Goal: Task Accomplishment & Management: Manage account settings

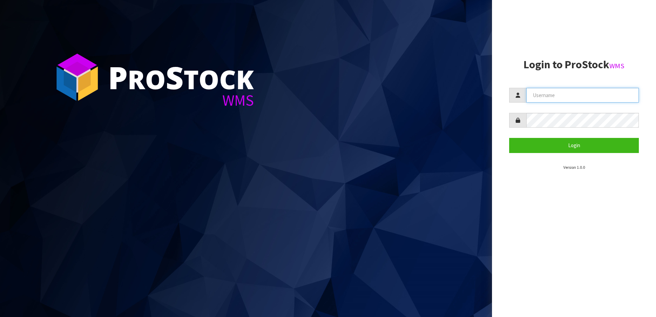
click at [536, 96] on input "text" at bounding box center [582, 95] width 112 height 15
paste input "TABLETENNIS"
type input "TABLETENNIS"
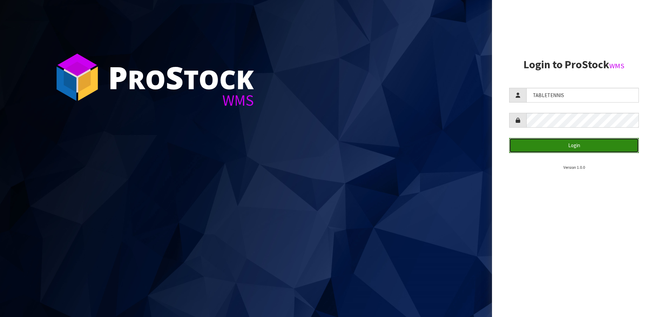
click at [557, 143] on button "Login" at bounding box center [574, 145] width 130 height 15
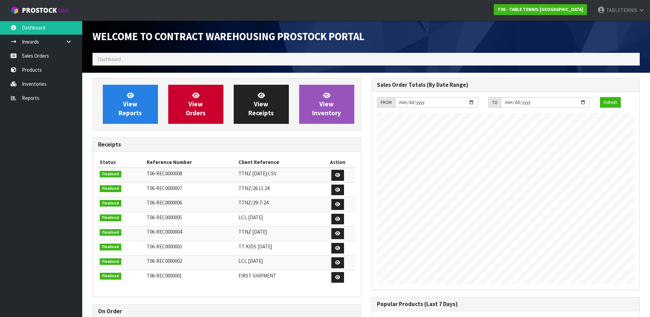
scroll to position [302, 279]
click at [268, 108] on link "View Receipts" at bounding box center [261, 104] width 55 height 39
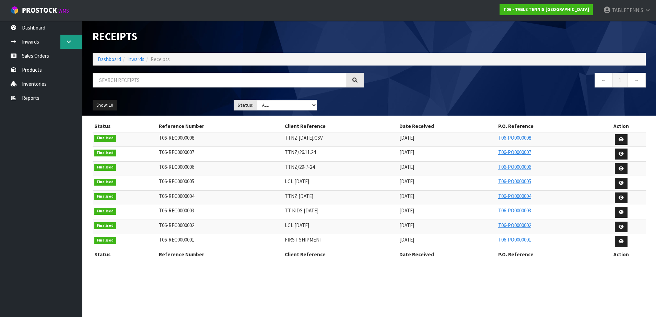
click at [69, 38] on link at bounding box center [71, 42] width 22 height 14
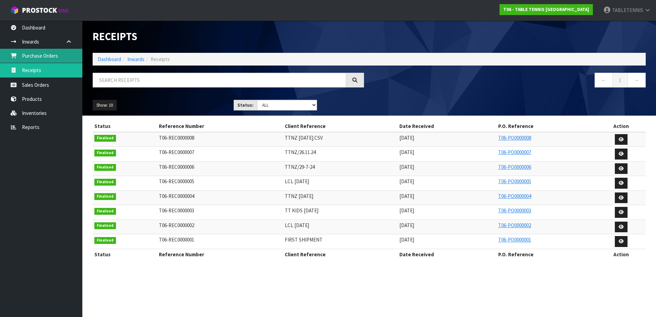
click at [55, 52] on link "Purchase Orders" at bounding box center [41, 56] width 82 height 14
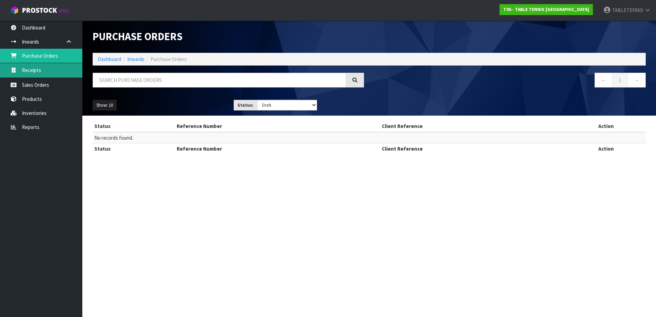
click at [45, 71] on link "Receipts" at bounding box center [41, 70] width 82 height 14
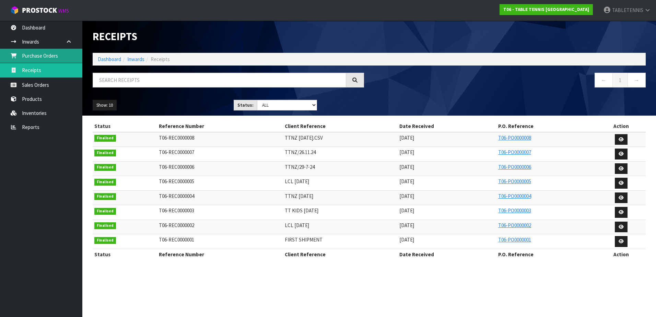
click at [47, 55] on link "Purchase Orders" at bounding box center [41, 56] width 82 height 14
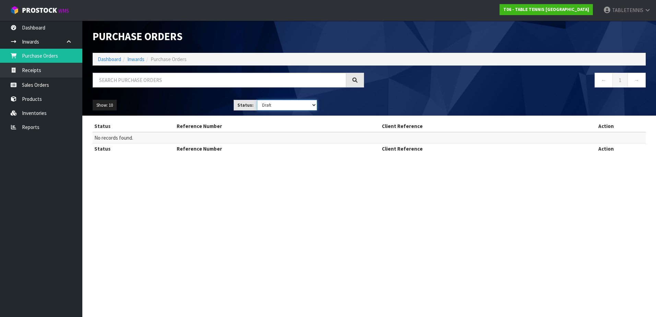
click at [298, 105] on select "Draft Pending Received Cancelled ALL" at bounding box center [287, 105] width 60 height 11
select select "string:ALL"
click at [257, 100] on select "Draft Pending Received Cancelled ALL" at bounding box center [287, 105] width 60 height 11
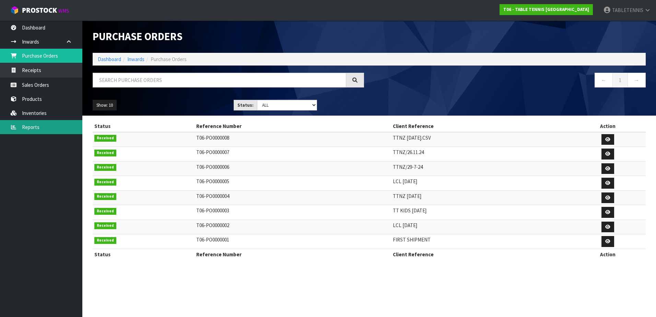
click at [33, 127] on link "Reports" at bounding box center [41, 127] width 82 height 14
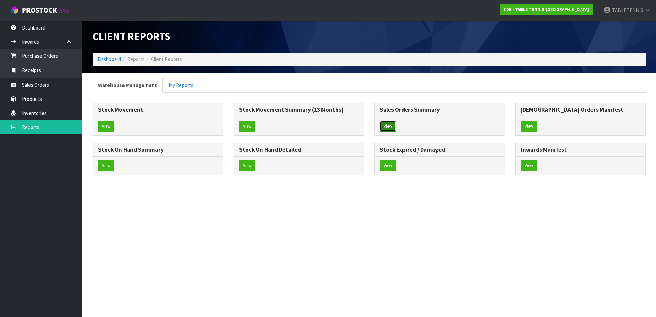
click at [388, 126] on button "View" at bounding box center [388, 126] width 16 height 11
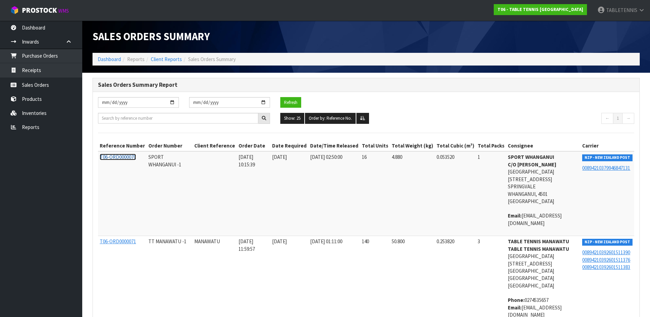
click at [116, 157] on span "T06-ORD0000070" at bounding box center [118, 157] width 36 height 7
drag, startPoint x: 501, startPoint y: 158, endPoint x: 518, endPoint y: 159, distance: 17.2
click at [518, 159] on strong "SPORT WHANGANUI" at bounding box center [531, 157] width 46 height 7
drag, startPoint x: 518, startPoint y: 159, endPoint x: 504, endPoint y: 162, distance: 14.7
click at [508, 162] on strong "C/O [PERSON_NAME]" at bounding box center [532, 164] width 49 height 7
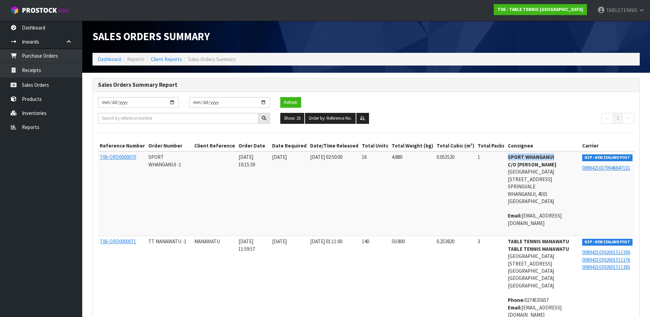
drag, startPoint x: 503, startPoint y: 156, endPoint x: 545, endPoint y: 158, distance: 41.2
click at [545, 158] on address "SPORT WHANGANUI C/O [PERSON_NAME][GEOGRAPHIC_DATA] [STREET_ADDRESS]" at bounding box center [543, 178] width 71 height 51
click at [532, 255] on address "TABLE TENNIS MANAWATU TABLE TENNIS MANAWATU [GEOGRAPHIC_DATA] [STREET_ADDRESS]" at bounding box center [543, 263] width 71 height 51
click at [508, 240] on strong "TABLE TENNIS MANAWATU" at bounding box center [538, 241] width 61 height 7
drag, startPoint x: 500, startPoint y: 241, endPoint x: 558, endPoint y: 240, distance: 57.6
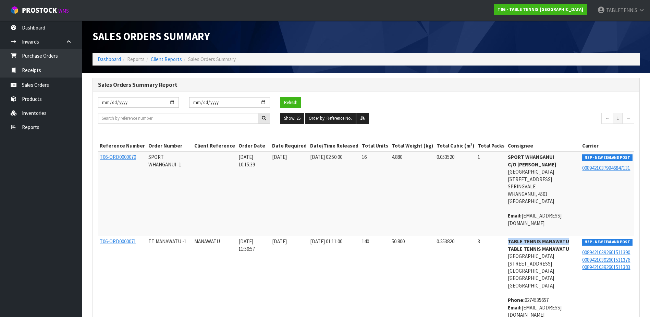
click at [558, 240] on strong "TABLE TENNIS MANAWATU" at bounding box center [538, 241] width 61 height 7
copy strong "TABLE TENNIS MANAWATU"
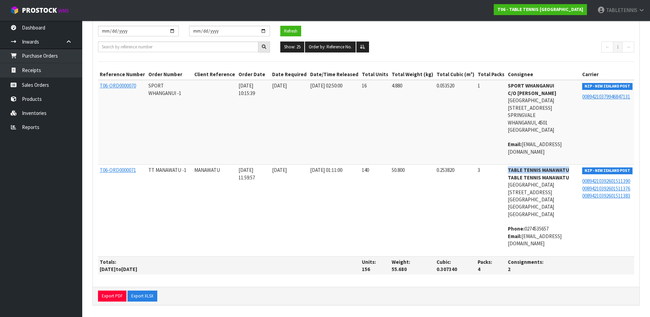
scroll to position [72, 0]
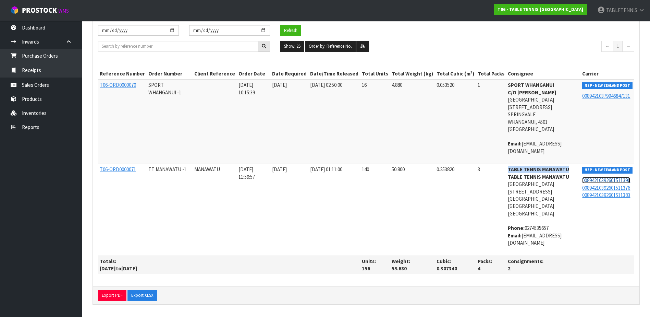
click at [597, 180] on link "00894210392601511390" at bounding box center [607, 180] width 48 height 7
click at [413, 219] on td "50.800" at bounding box center [412, 210] width 45 height 92
drag, startPoint x: 114, startPoint y: 297, endPoint x: 137, endPoint y: 293, distance: 23.1
click at [114, 297] on button "Export PDF" at bounding box center [112, 295] width 28 height 11
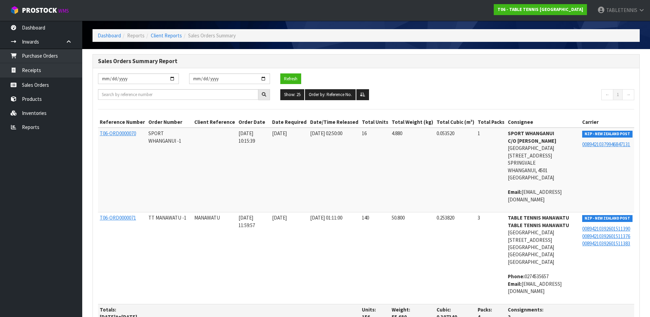
scroll to position [3, 0]
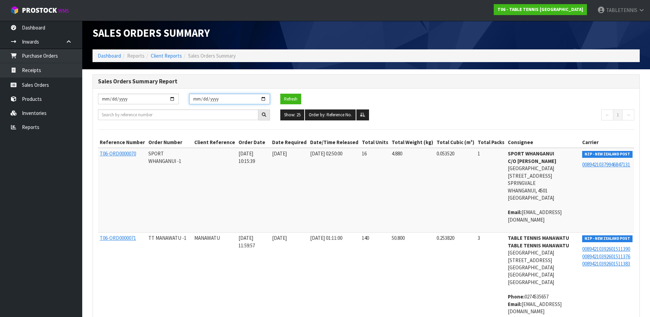
click at [264, 100] on input "[DATE]" at bounding box center [229, 99] width 81 height 11
type input "[DATE]"
click at [161, 98] on input "[DATE]" at bounding box center [138, 99] width 81 height 11
click at [173, 98] on input "[DATE]" at bounding box center [138, 99] width 81 height 11
type input "[DATE]"
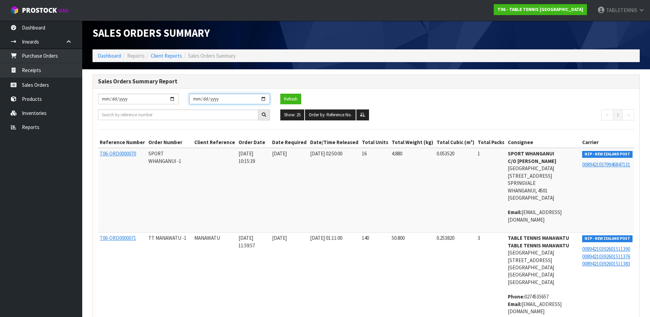
click at [223, 97] on input "[DATE]" at bounding box center [229, 99] width 81 height 11
click at [265, 97] on input "[DATE]" at bounding box center [229, 99] width 81 height 11
type input "[DATE]"
click at [290, 100] on button "Refresh" at bounding box center [290, 99] width 21 height 11
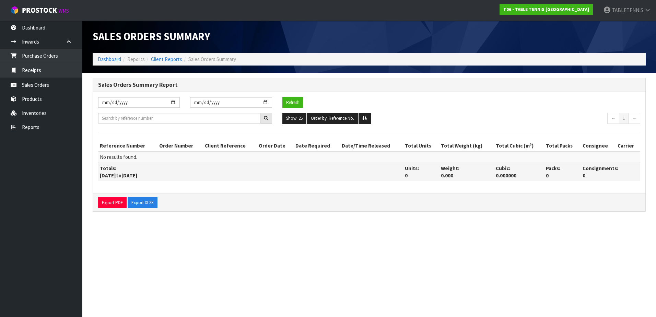
click at [145, 179] on th "Totals: [DATE] to [DATE]" at bounding box center [250, 172] width 305 height 18
click at [214, 171] on th "Totals: [DATE] to [DATE]" at bounding box center [250, 172] width 305 height 18
click at [301, 103] on button "Refresh" at bounding box center [292, 102] width 21 height 11
click at [50, 47] on link "Inwards" at bounding box center [41, 42] width 82 height 14
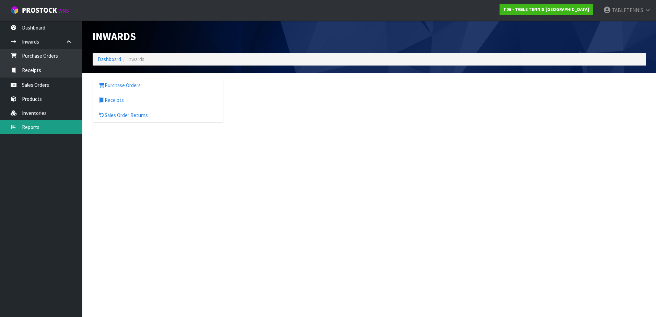
click at [29, 126] on link "Reports" at bounding box center [41, 127] width 82 height 14
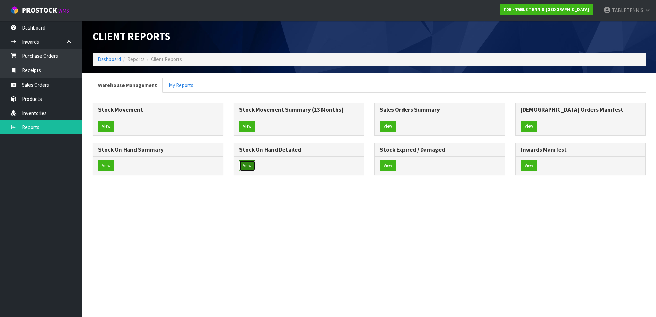
click at [246, 165] on button "View" at bounding box center [247, 165] width 16 height 11
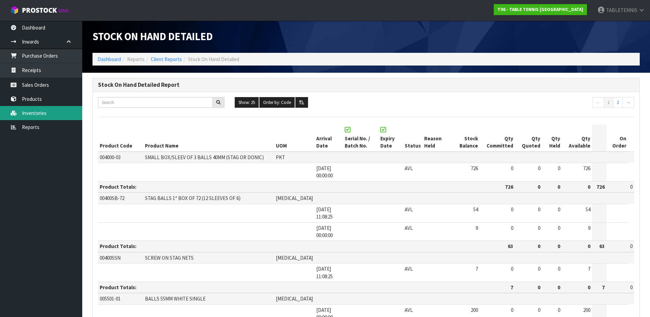
click at [40, 112] on link "Inventories" at bounding box center [41, 113] width 82 height 14
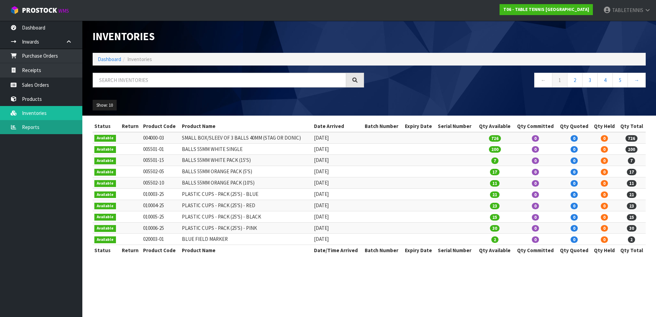
click at [33, 130] on link "Reports" at bounding box center [41, 127] width 82 height 14
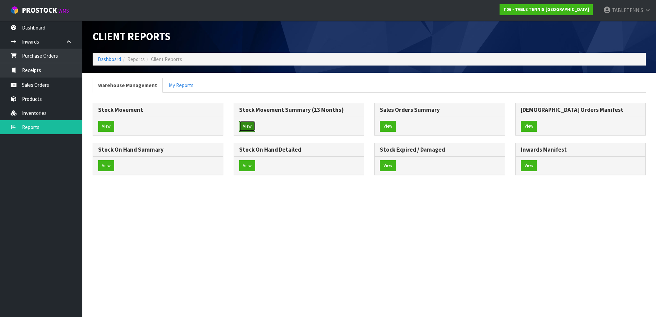
click at [244, 125] on button "View" at bounding box center [247, 126] width 16 height 11
drag, startPoint x: 166, startPoint y: 127, endPoint x: 175, endPoint y: 130, distance: 9.9
click at [166, 127] on div "View" at bounding box center [158, 126] width 130 height 18
click at [105, 126] on button "View" at bounding box center [106, 126] width 16 height 11
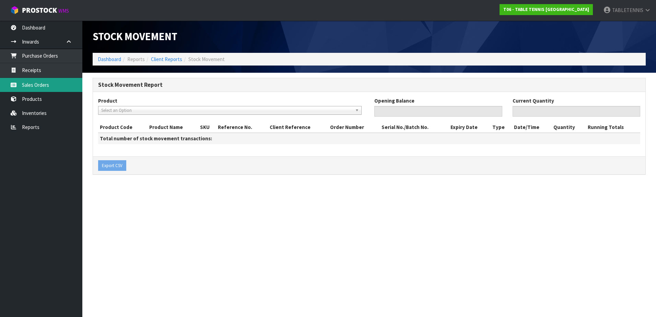
click at [59, 86] on link "Sales Orders" at bounding box center [41, 85] width 82 height 14
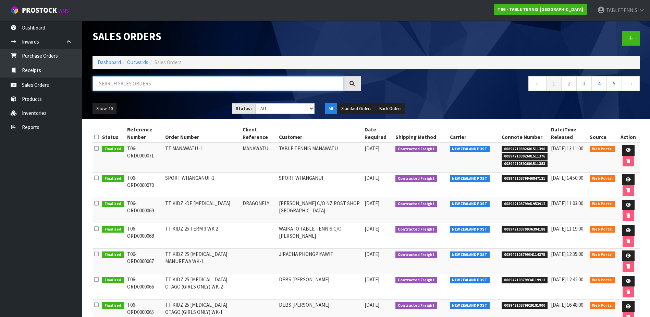
click at [192, 86] on input "text" at bounding box center [218, 83] width 251 height 15
click at [150, 84] on input "text" at bounding box center [218, 83] width 251 height 15
paste input "TABLE TENNIS MANAWATU"
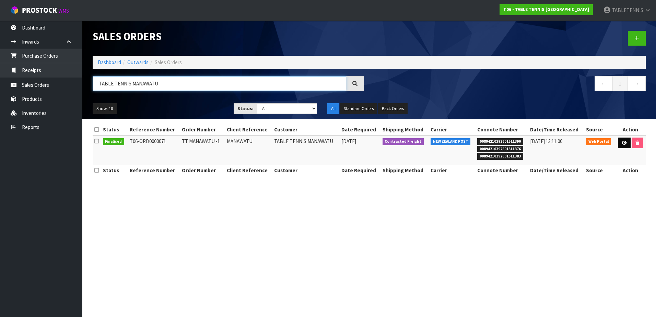
type input "TABLE TENNIS MANAWATU"
click at [623, 142] on icon at bounding box center [623, 143] width 5 height 4
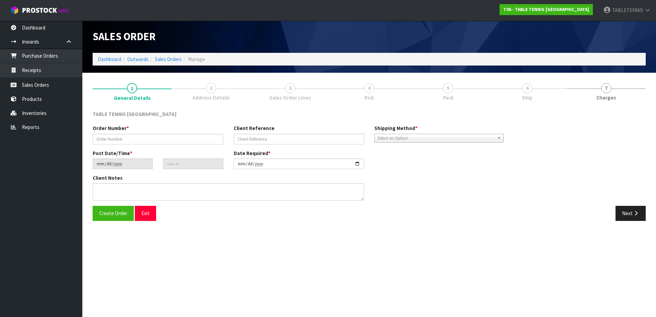
type input "TT MANAWATU -1"
type input "MANAWATU"
type input "[DATE]"
type input "23:51:00.000"
type input "[DATE]"
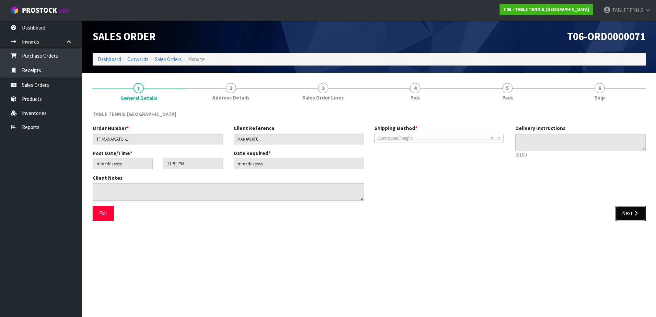
click at [629, 212] on button "Next" at bounding box center [630, 213] width 30 height 15
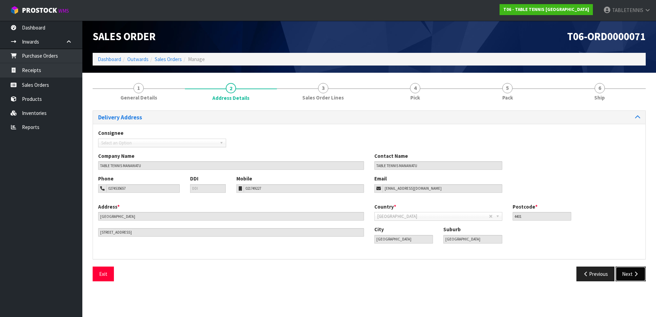
click at [629, 275] on button "Next" at bounding box center [630, 273] width 30 height 15
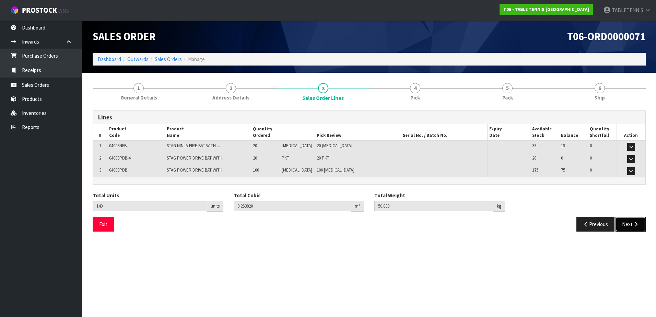
click at [627, 228] on button "Next" at bounding box center [630, 224] width 30 height 15
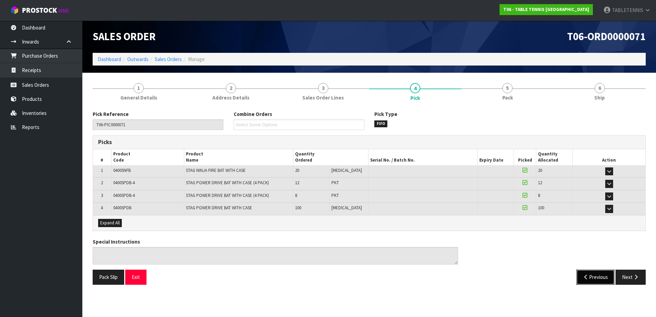
click at [592, 276] on button "Previous" at bounding box center [595, 277] width 38 height 15
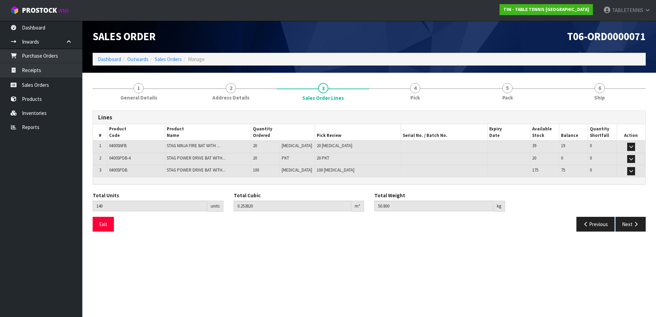
click at [592, 276] on section "Edit Sales Order T06-ORD0000071 Dashboard Outwards Sales Orders Manage Sales Or…" at bounding box center [328, 158] width 656 height 317
click at [590, 222] on button "Previous" at bounding box center [595, 224] width 38 height 15
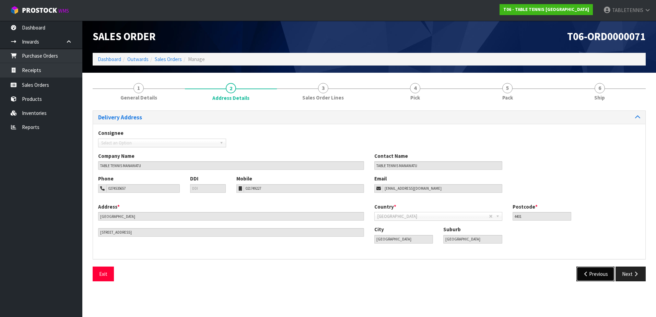
click at [585, 273] on icon "button" at bounding box center [586, 273] width 7 height 5
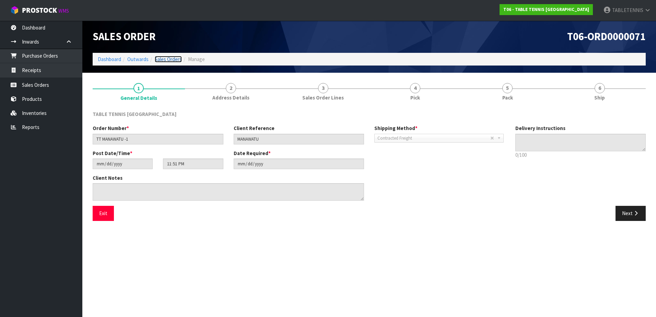
click at [173, 57] on link "Sales Orders" at bounding box center [168, 59] width 27 height 7
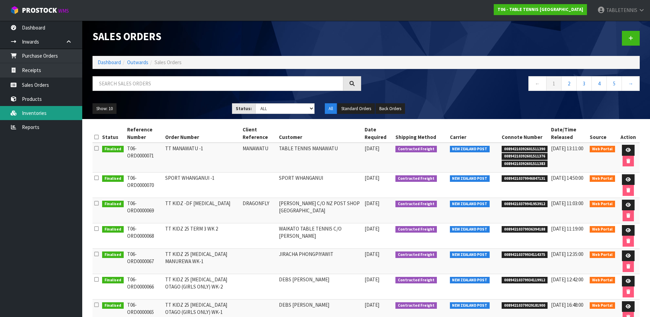
click at [37, 111] on link "Inventories" at bounding box center [41, 113] width 82 height 14
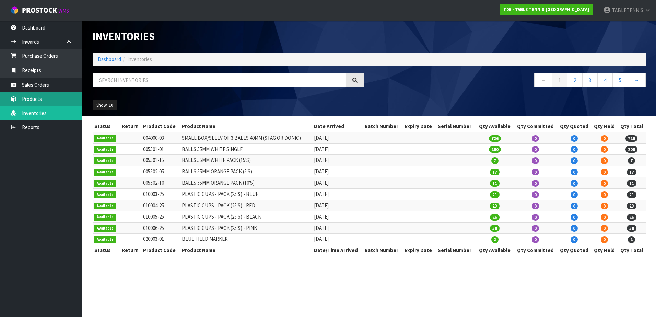
click at [44, 100] on link "Products" at bounding box center [41, 99] width 82 height 14
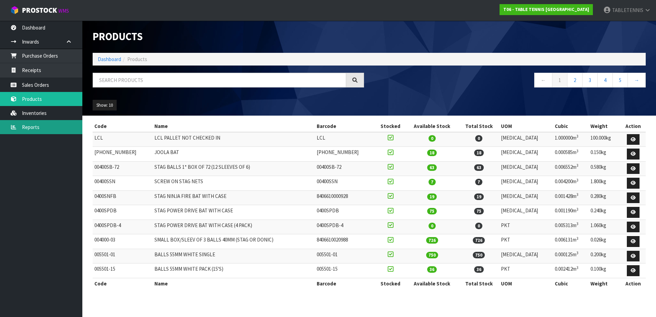
click at [46, 126] on link "Reports" at bounding box center [41, 127] width 82 height 14
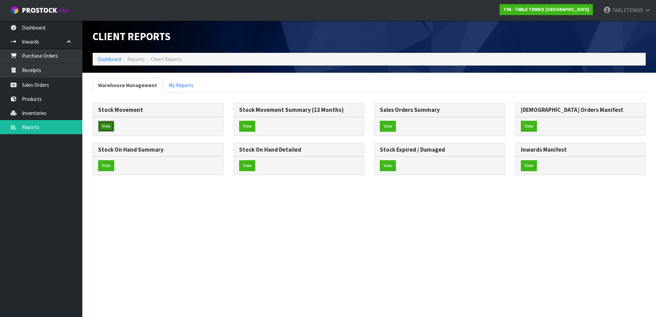
click at [106, 126] on button "View" at bounding box center [106, 126] width 16 height 11
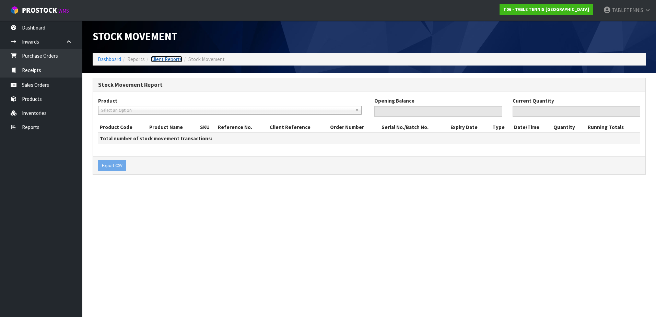
click at [158, 58] on link "Client Reports" at bounding box center [166, 59] width 31 height 7
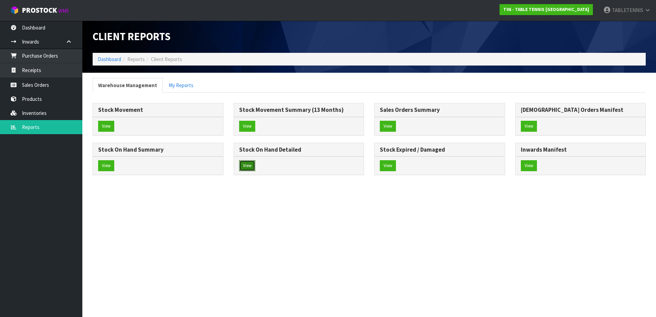
click at [254, 168] on button "View" at bounding box center [247, 165] width 16 height 11
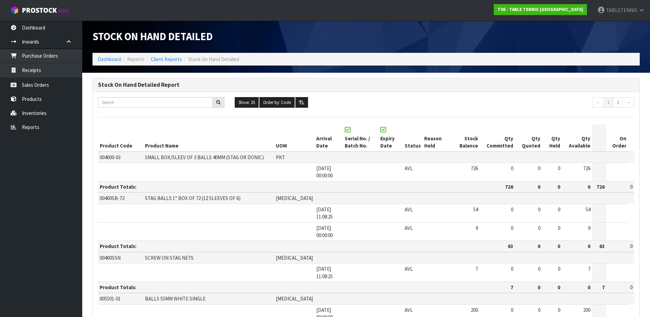
scroll to position [69, 0]
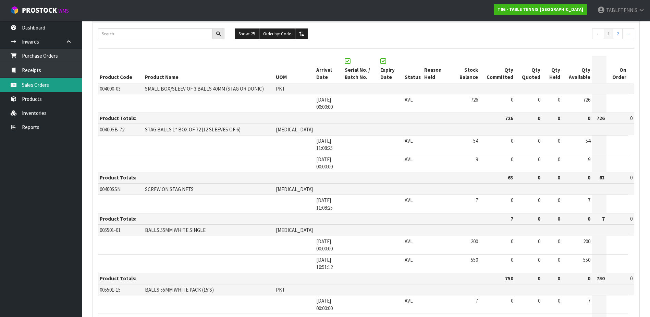
click at [41, 86] on link "Sales Orders" at bounding box center [41, 85] width 82 height 14
